Goal: Information Seeking & Learning: Compare options

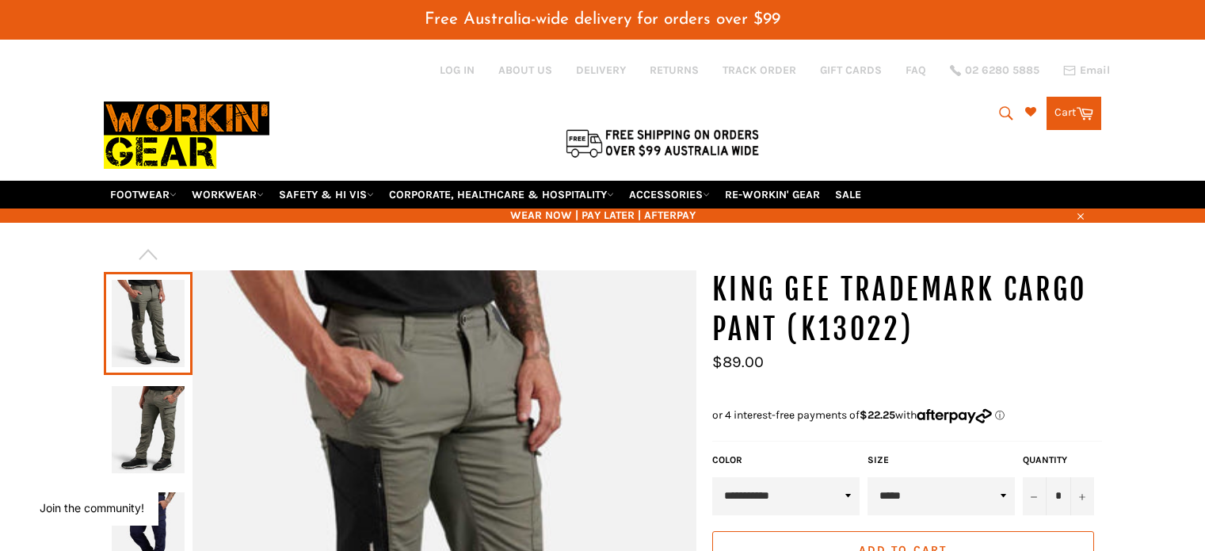
select select "**********"
select select "*****"
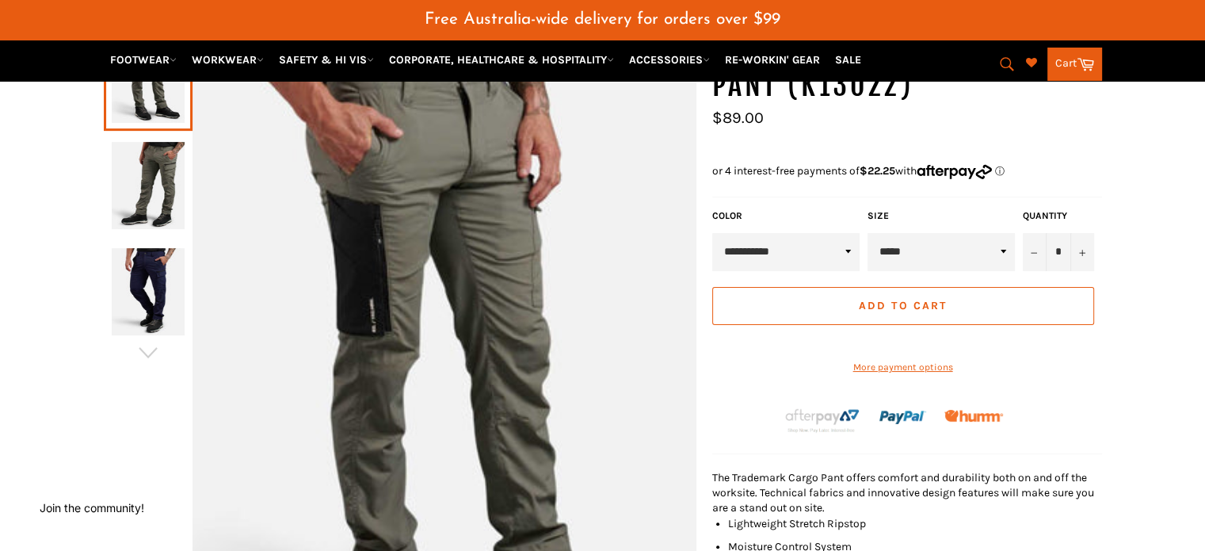
scroll to position [151, 0]
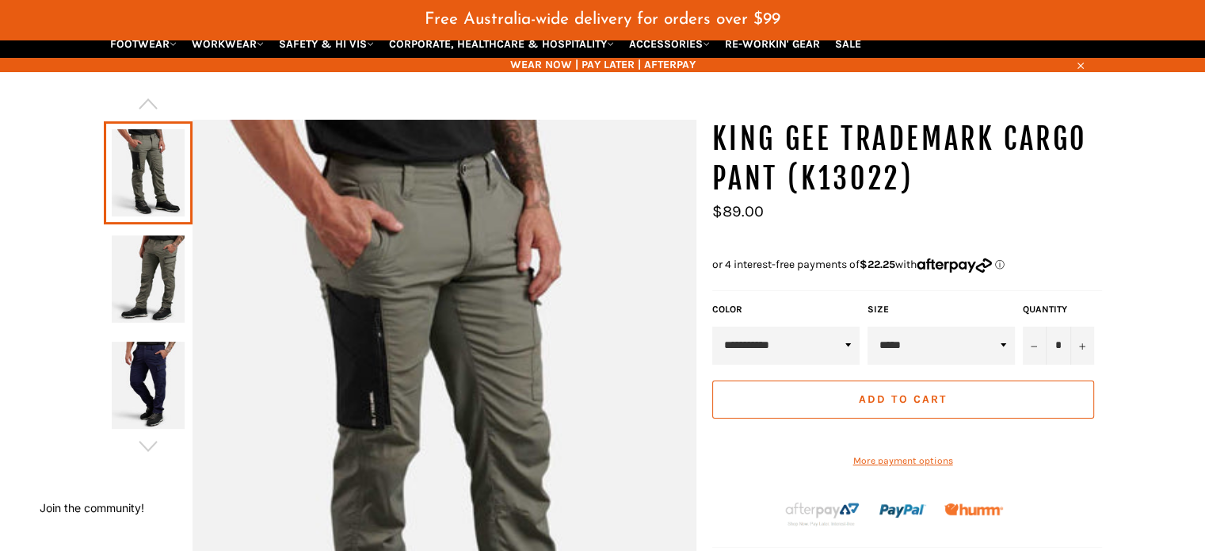
click at [146, 265] on img at bounding box center [148, 278] width 73 height 87
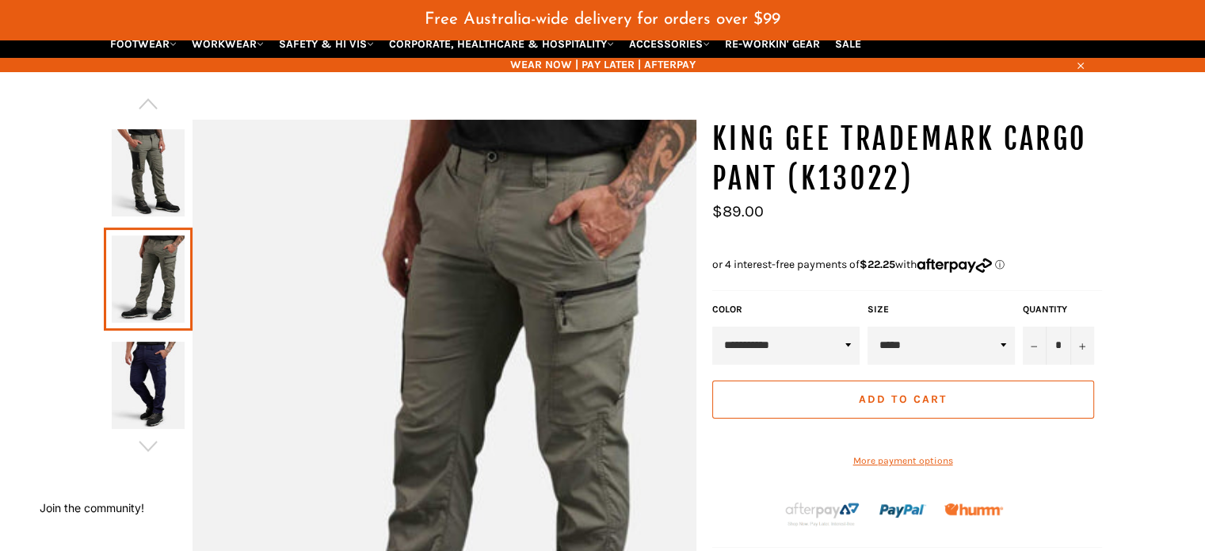
click at [159, 380] on img at bounding box center [148, 385] width 73 height 87
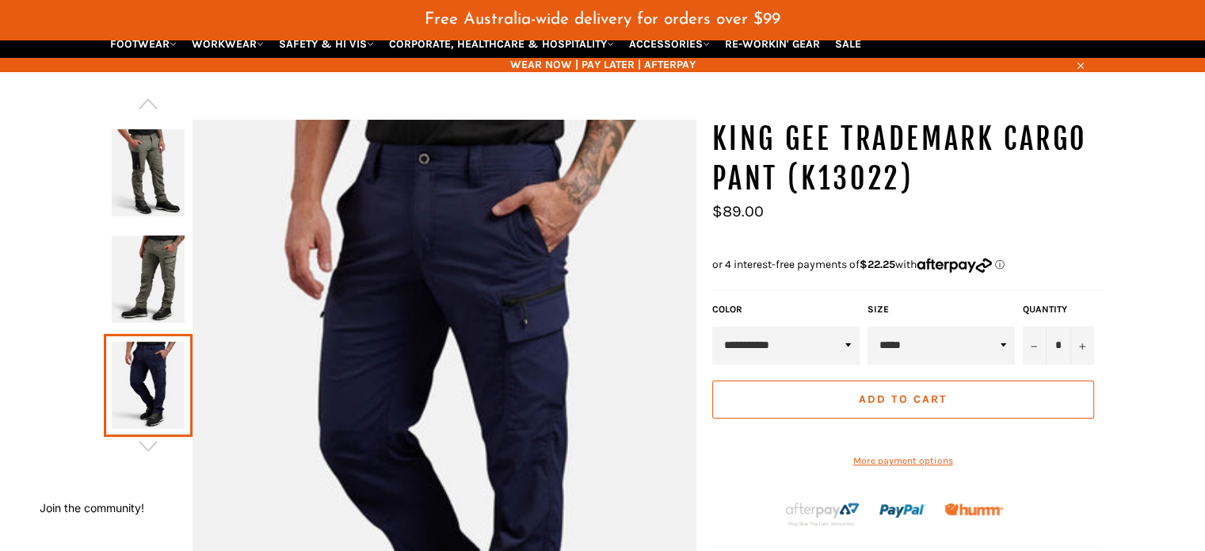
click at [162, 272] on img at bounding box center [148, 278] width 73 height 87
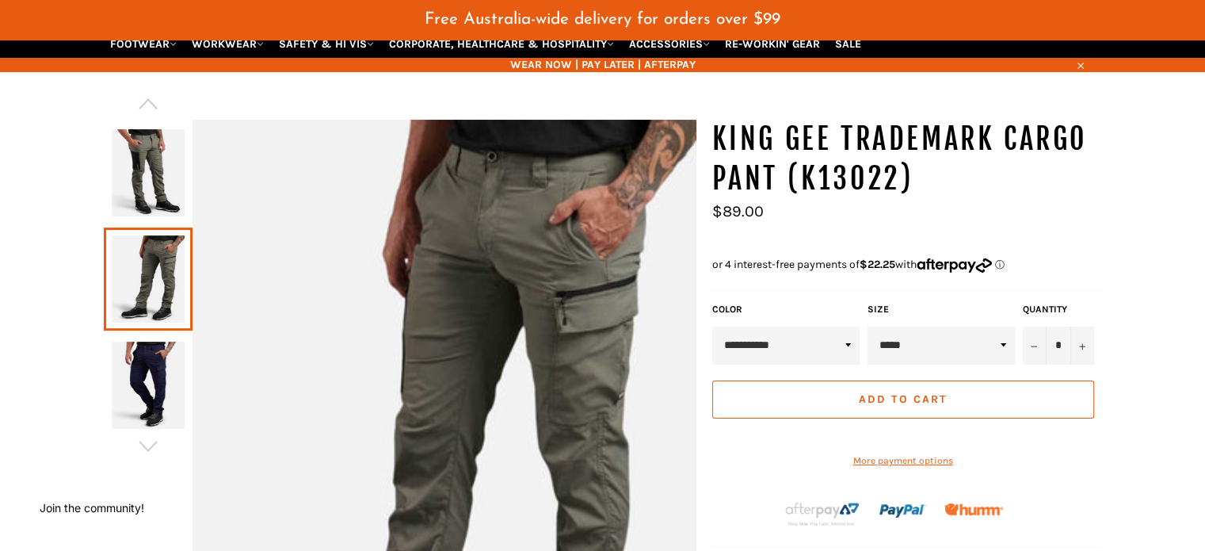
click at [168, 150] on img at bounding box center [148, 172] width 73 height 87
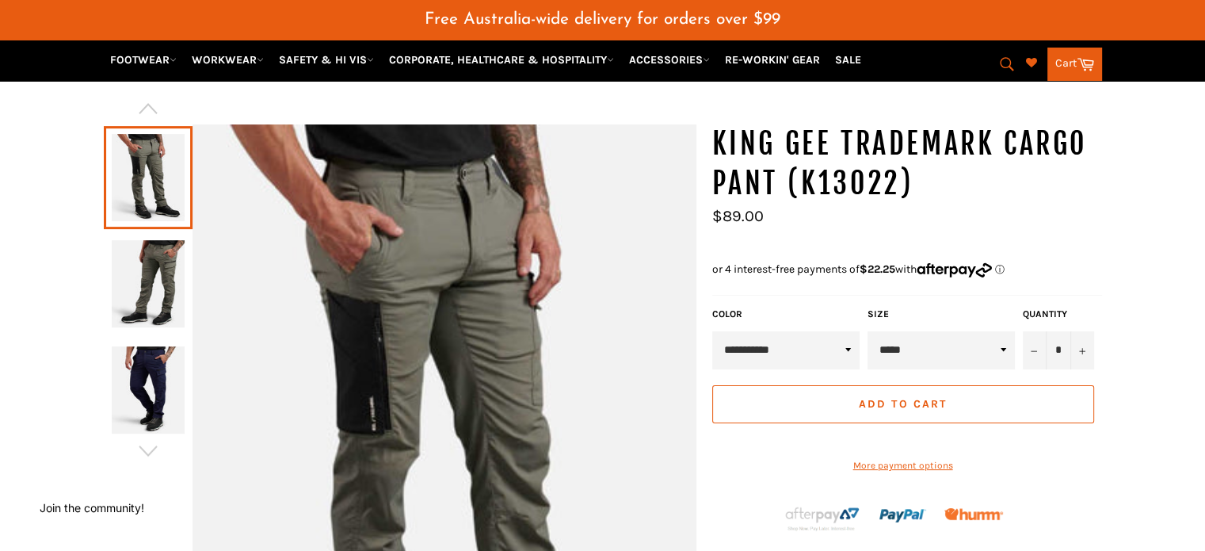
scroll to position [71, 0]
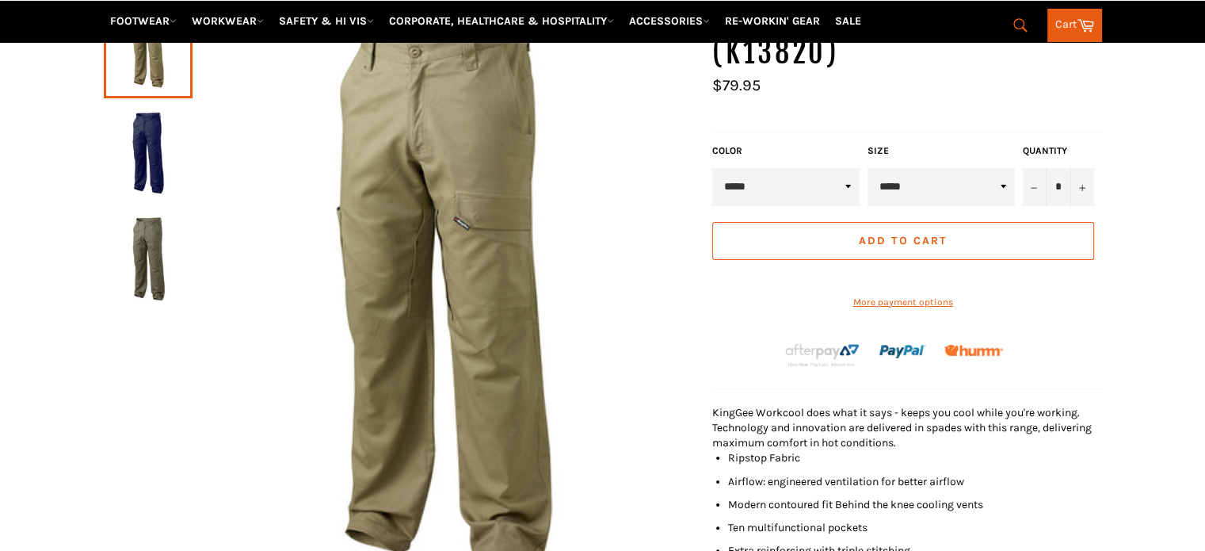
scroll to position [159, 0]
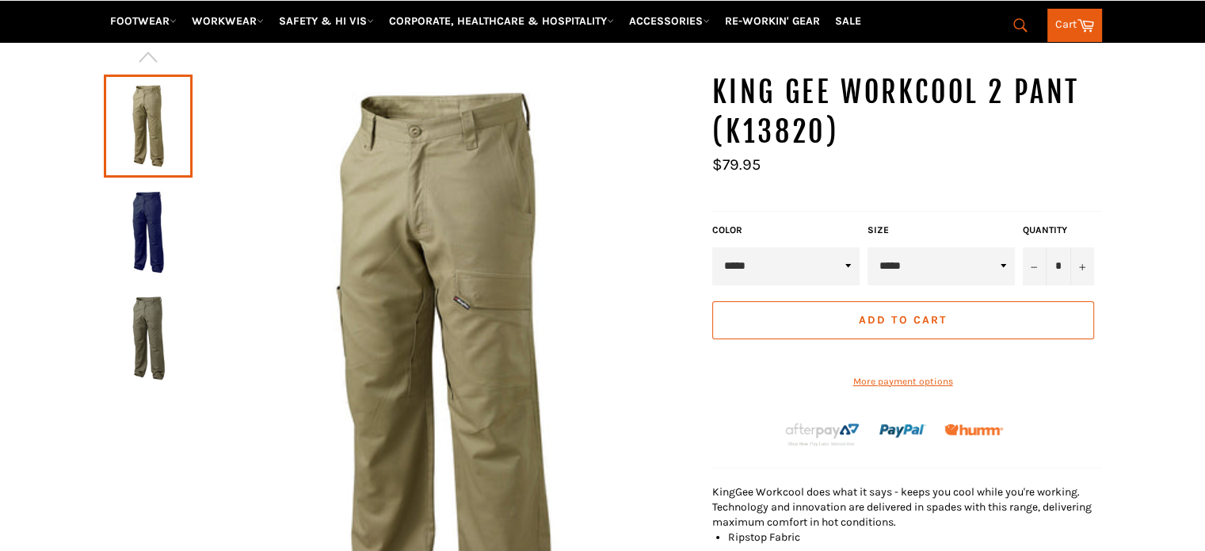
click at [147, 225] on img at bounding box center [148, 232] width 73 height 87
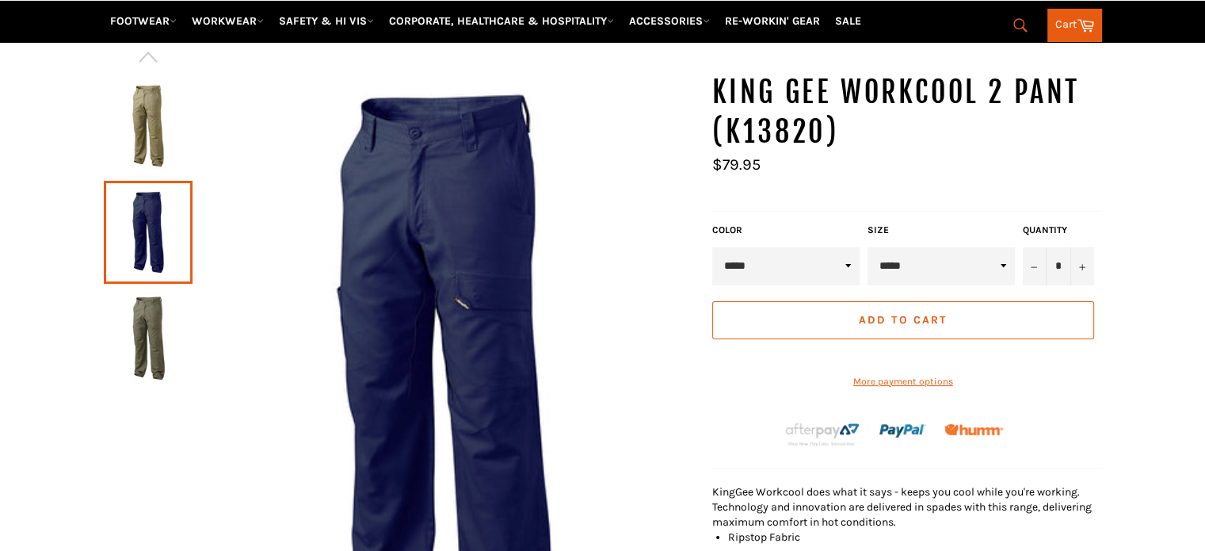
click at [144, 363] on link at bounding box center [148, 338] width 89 height 103
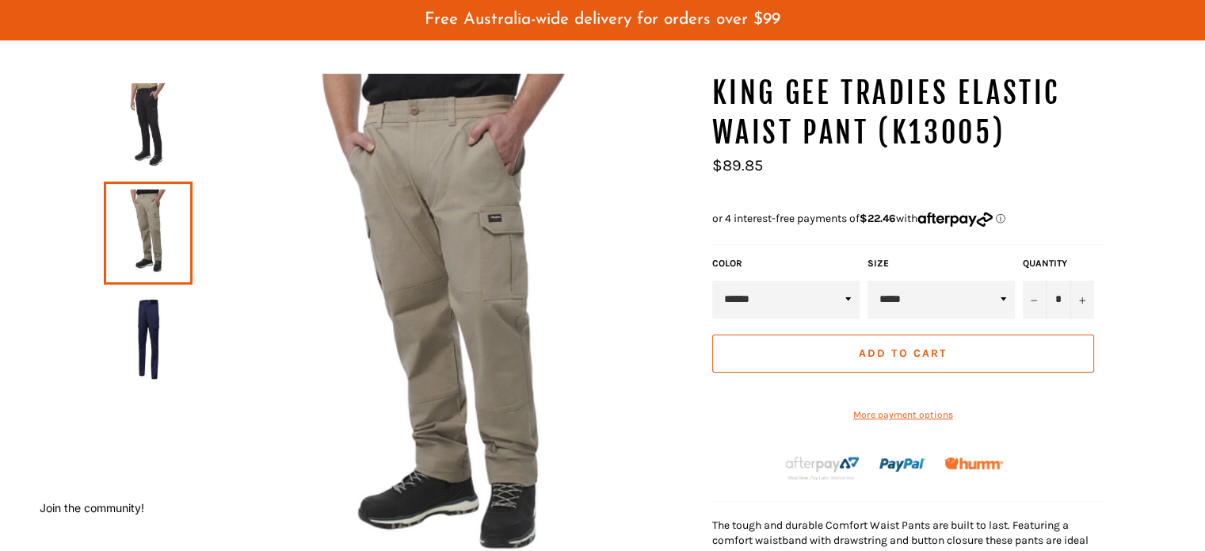
scroll to position [117, 0]
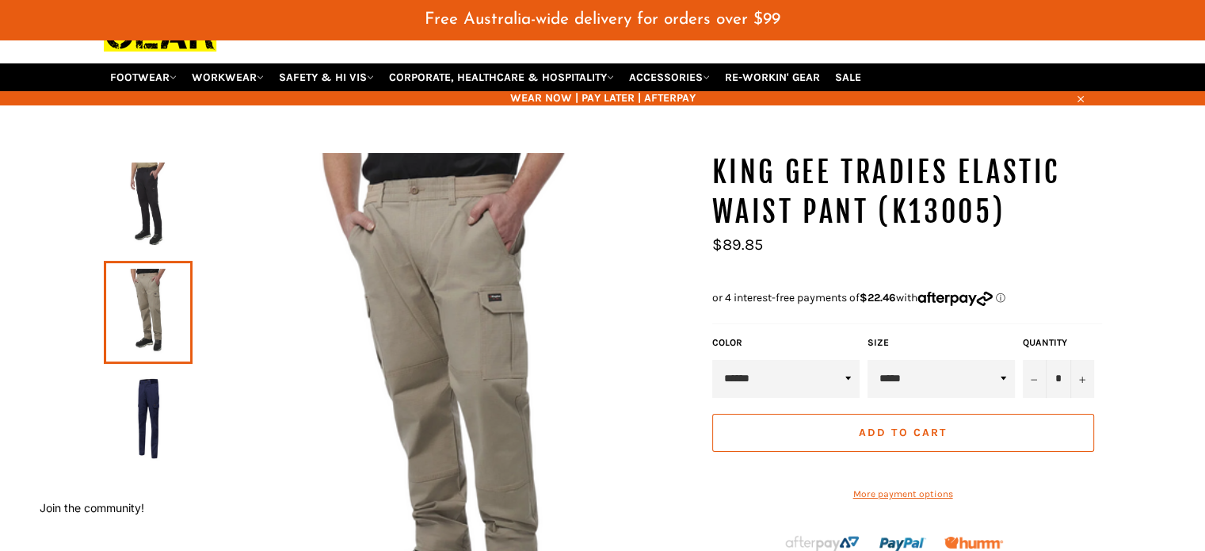
click at [168, 375] on img at bounding box center [148, 418] width 73 height 87
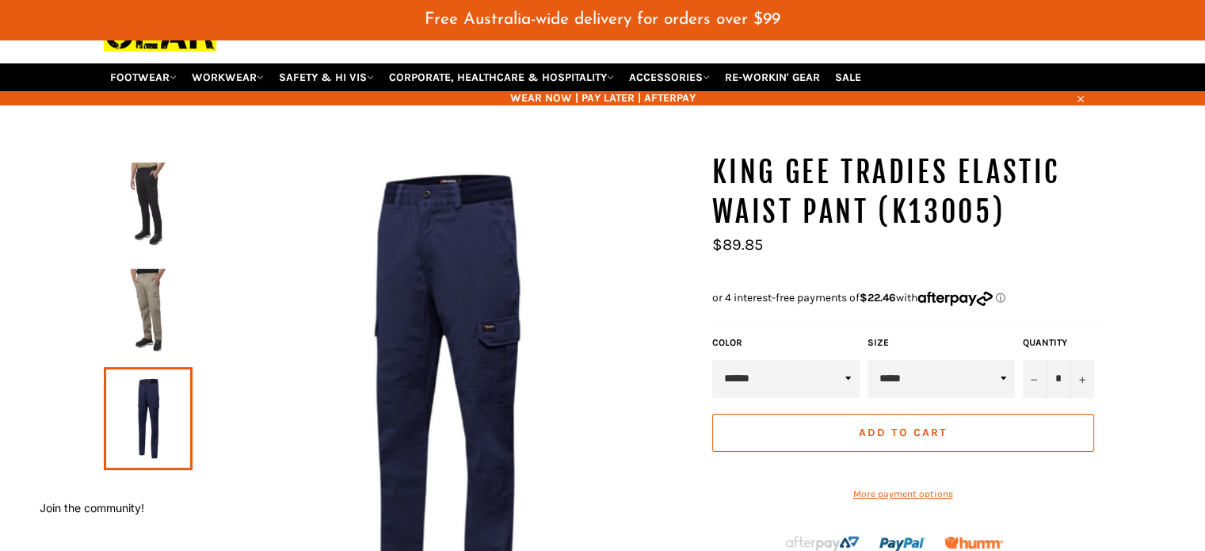
click at [150, 162] on img at bounding box center [148, 205] width 73 height 87
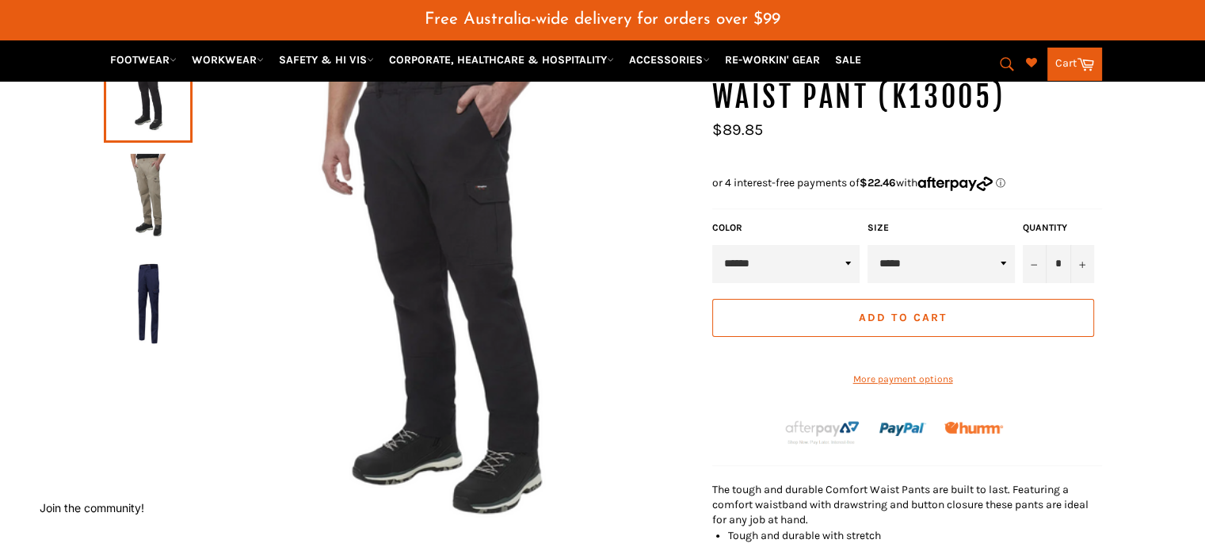
scroll to position [38, 0]
